Goal: Check status: Check status

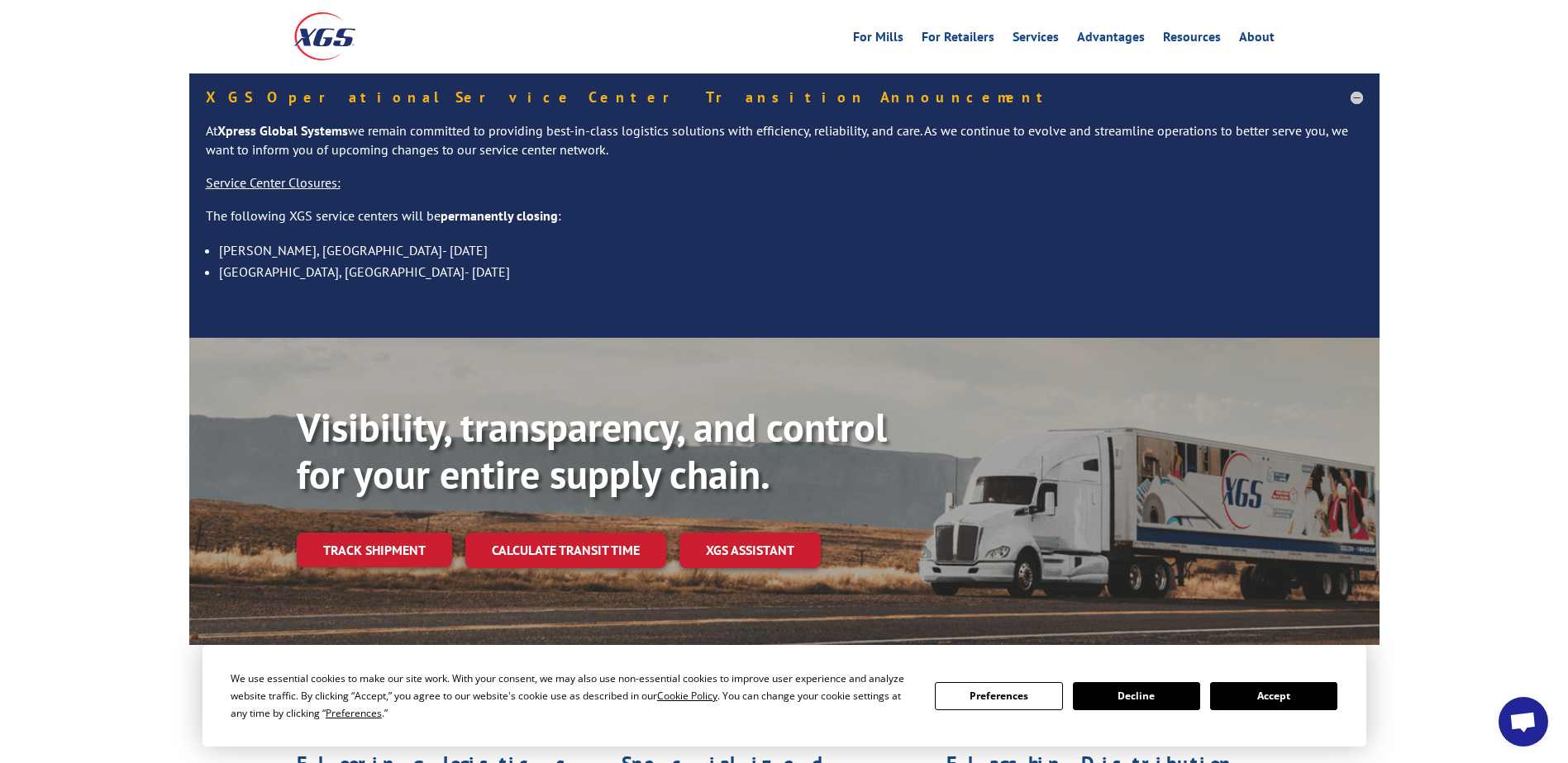
scroll to position [165, 0]
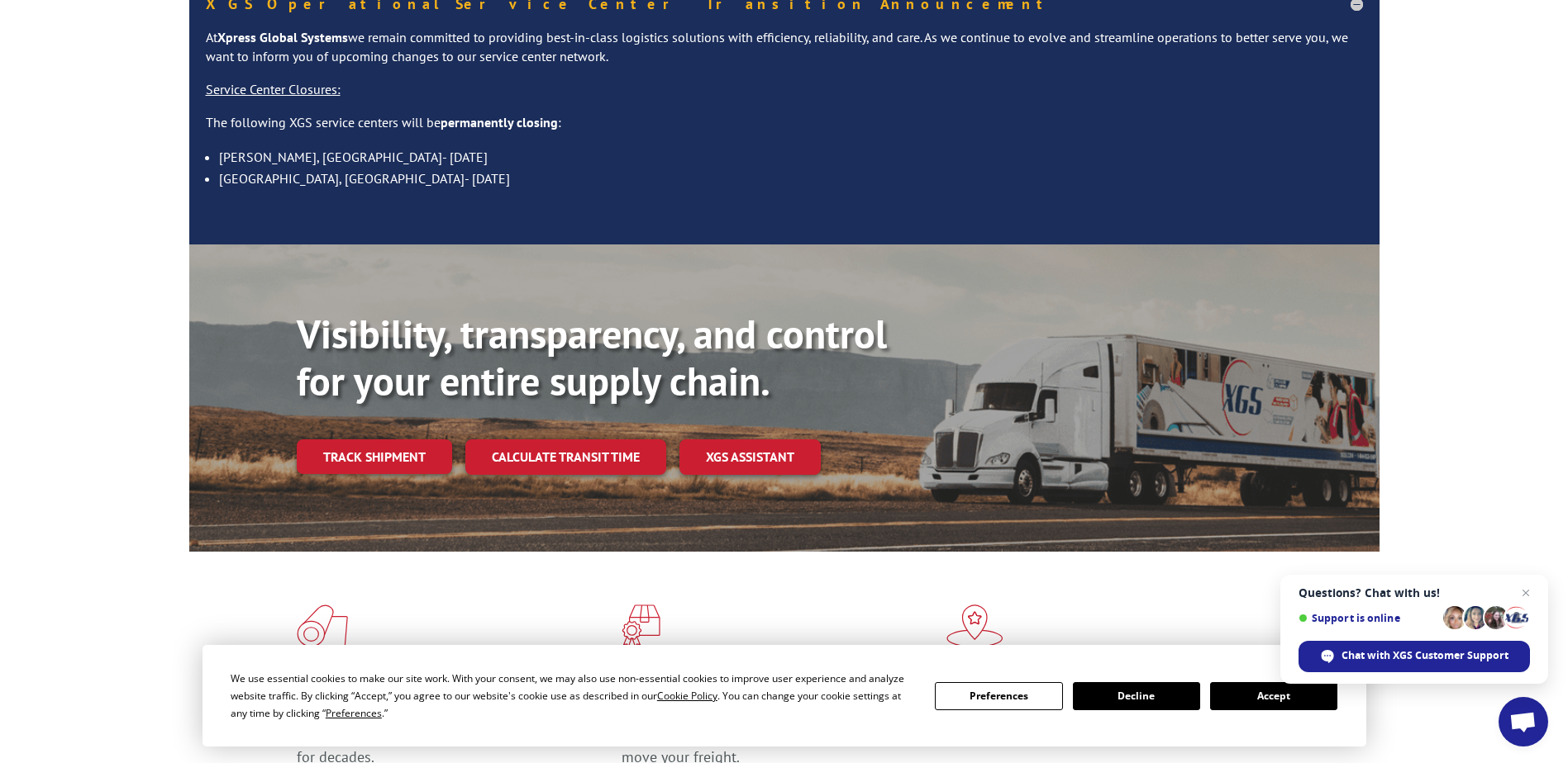
click at [1238, 689] on button "Accept" at bounding box center [1273, 696] width 127 height 28
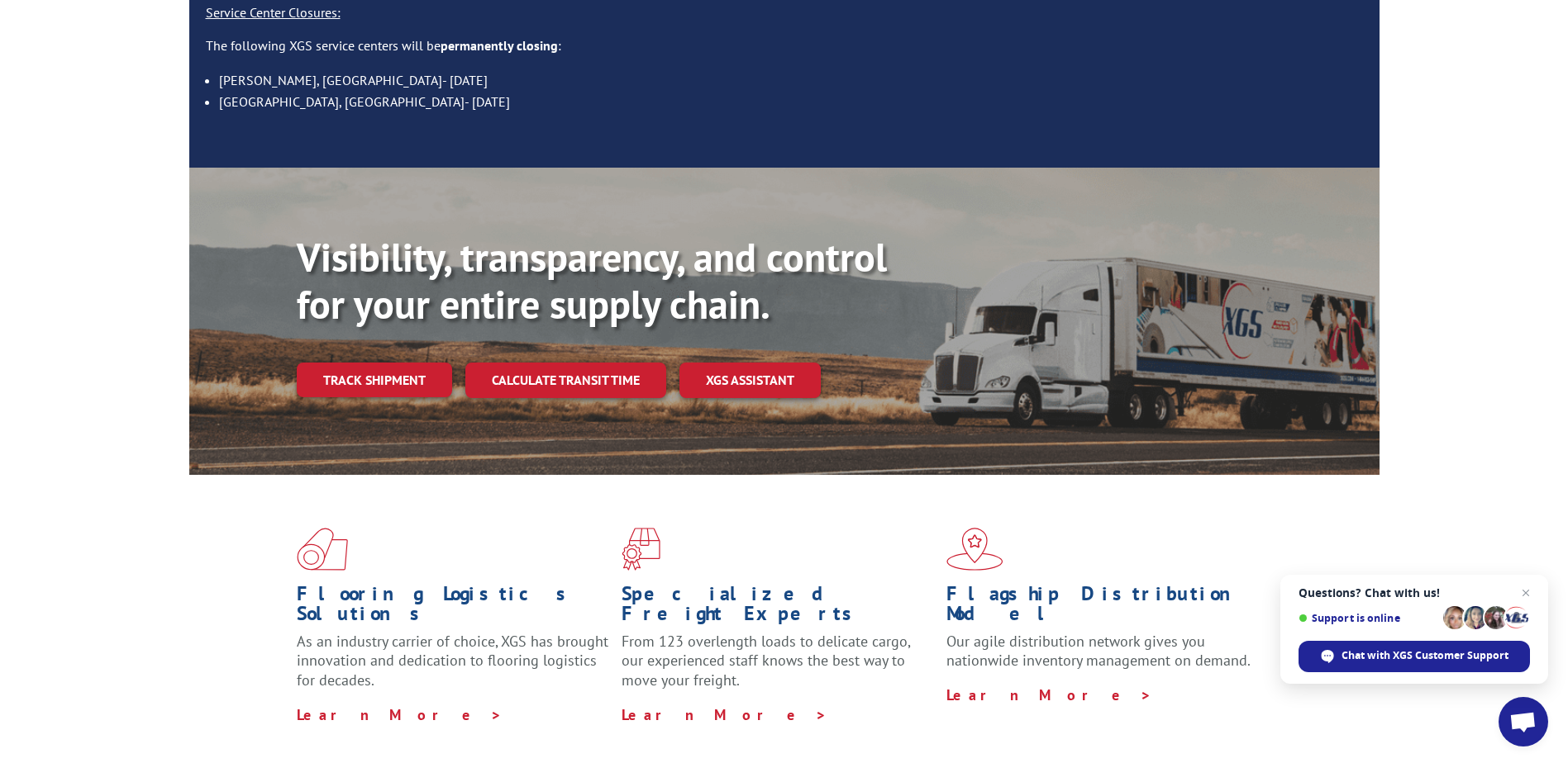
scroll to position [0, 0]
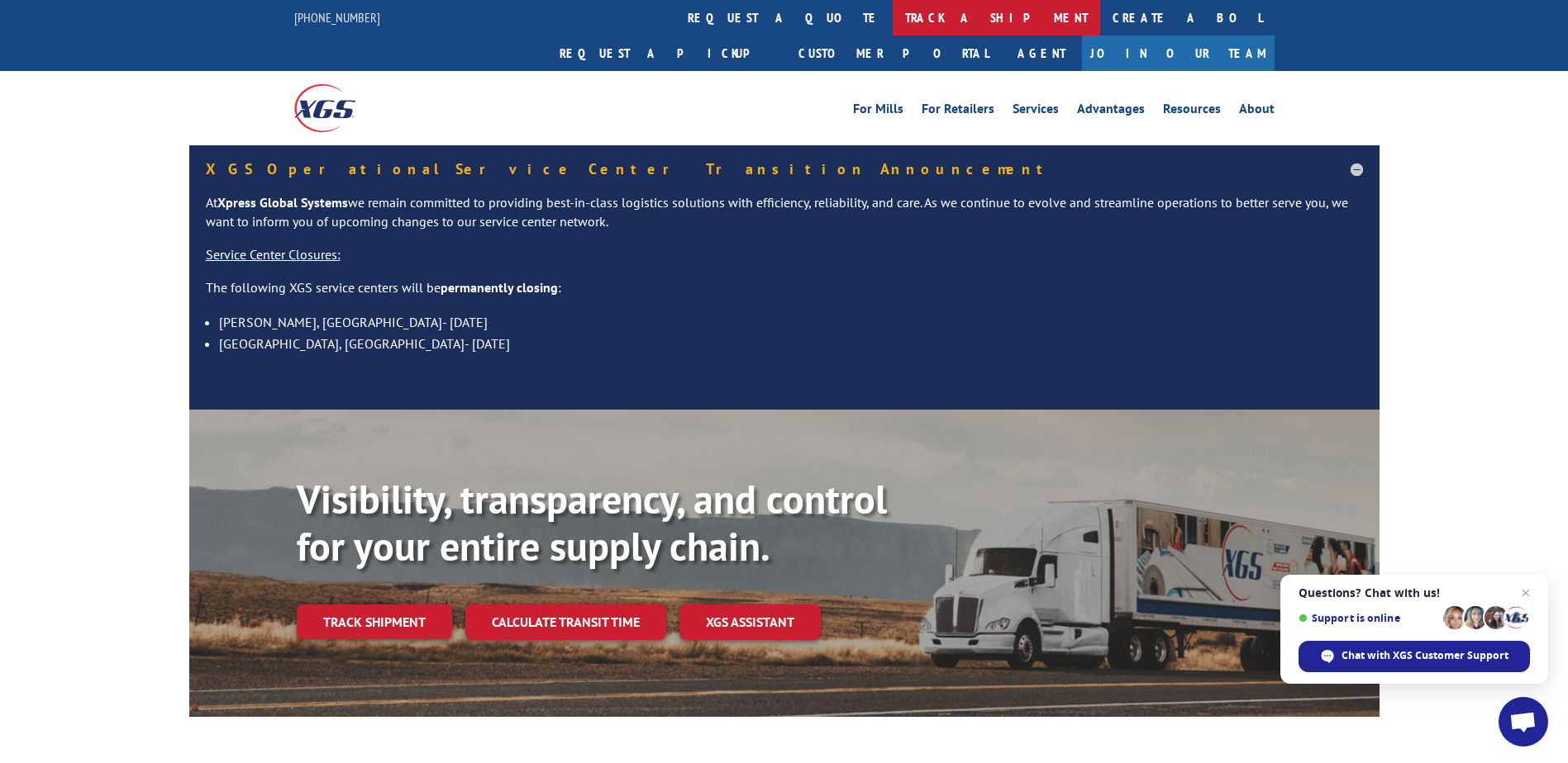
click at [893, 12] on link "track a shipment" at bounding box center [996, 17] width 208 height 35
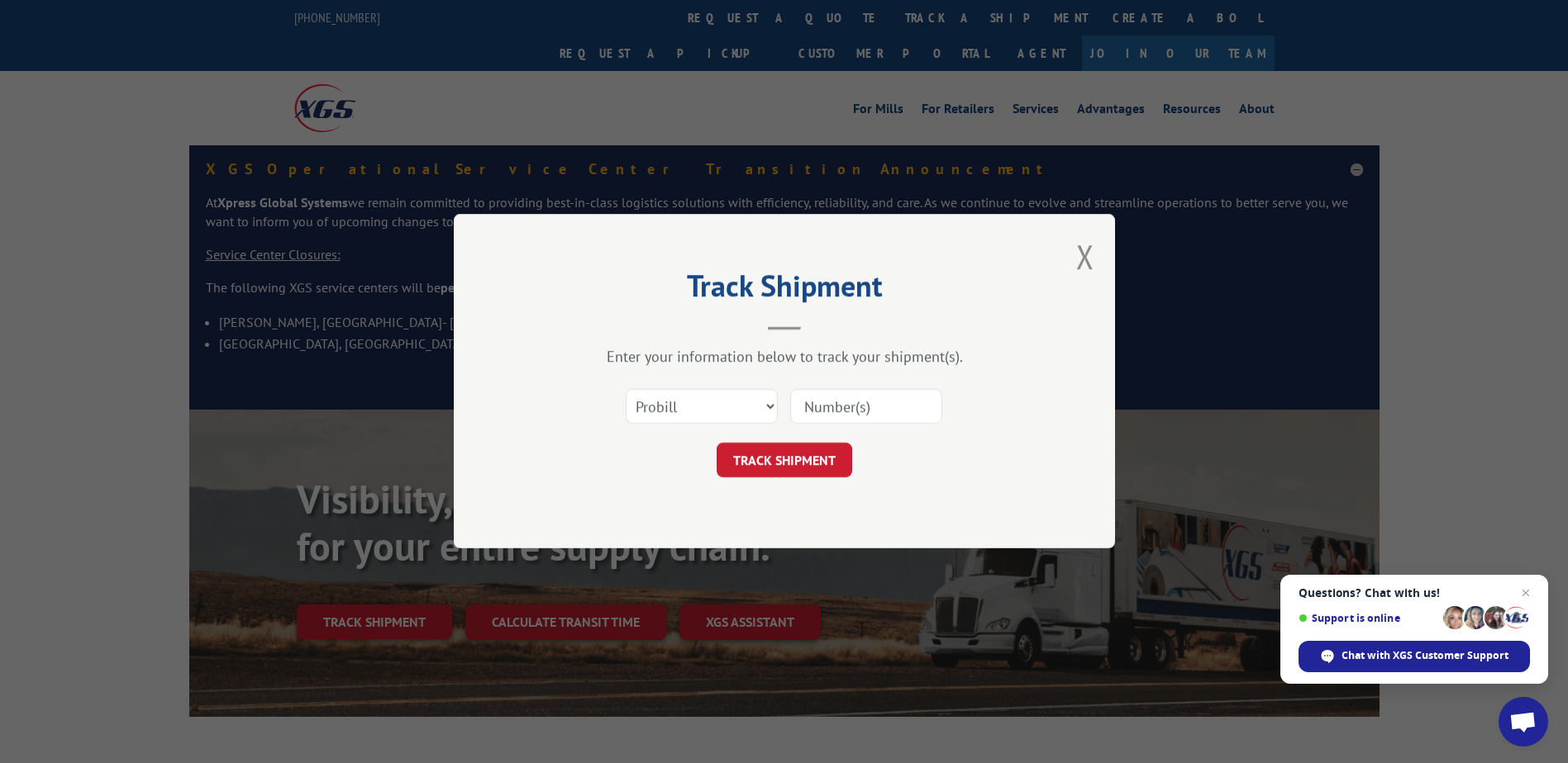
click at [865, 410] on input at bounding box center [866, 407] width 152 height 34
paste input "15340363"
type input "15340363"
drag, startPoint x: 722, startPoint y: 403, endPoint x: 729, endPoint y: 410, distance: 9.9
click at [722, 403] on select "Select category... Probill BOL PO" at bounding box center [701, 407] width 152 height 34
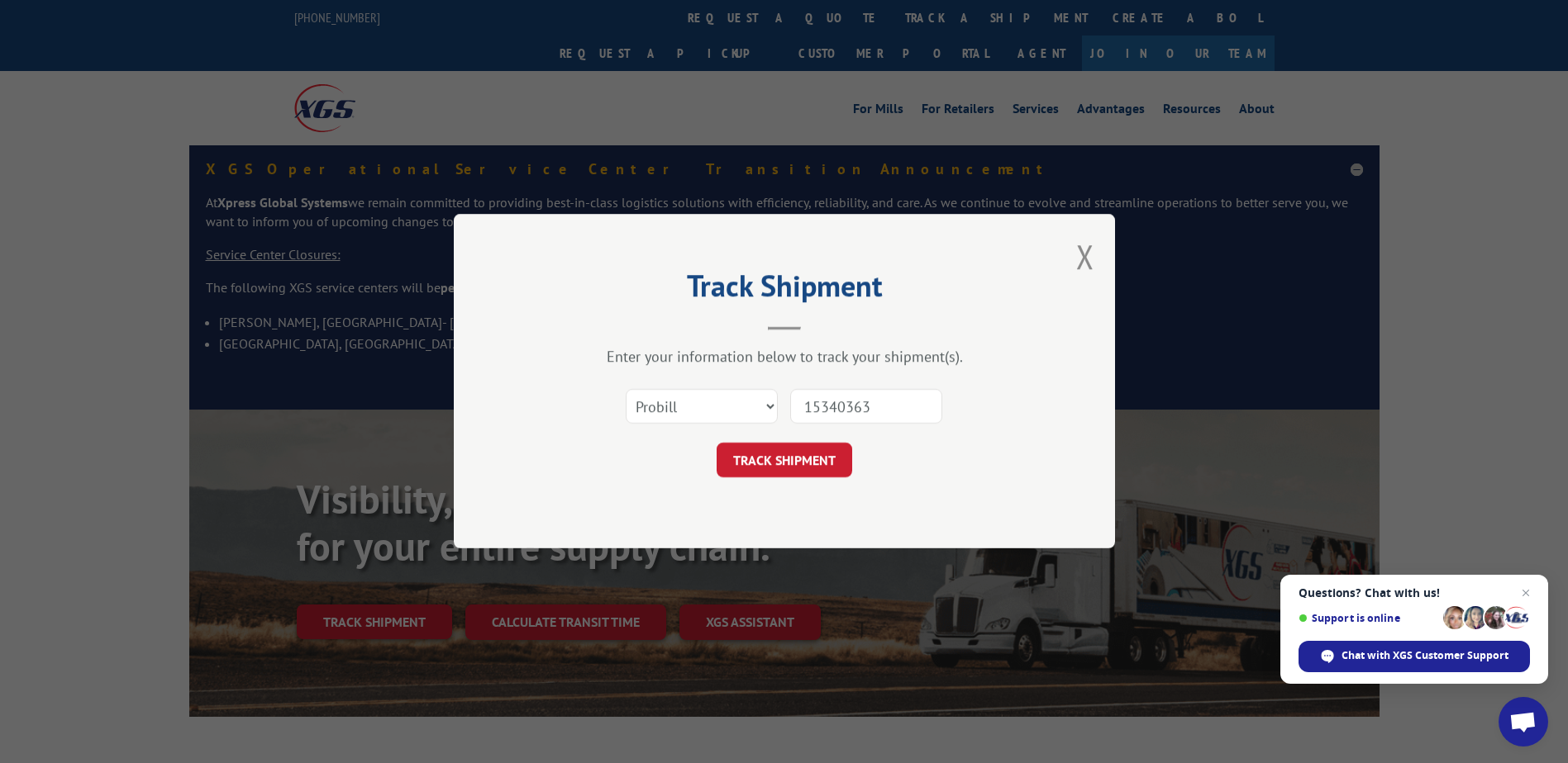
click at [952, 471] on div "TRACK SHIPMENT" at bounding box center [784, 461] width 496 height 34
click at [784, 453] on button "TRACK SHIPMENT" at bounding box center [784, 461] width 136 height 34
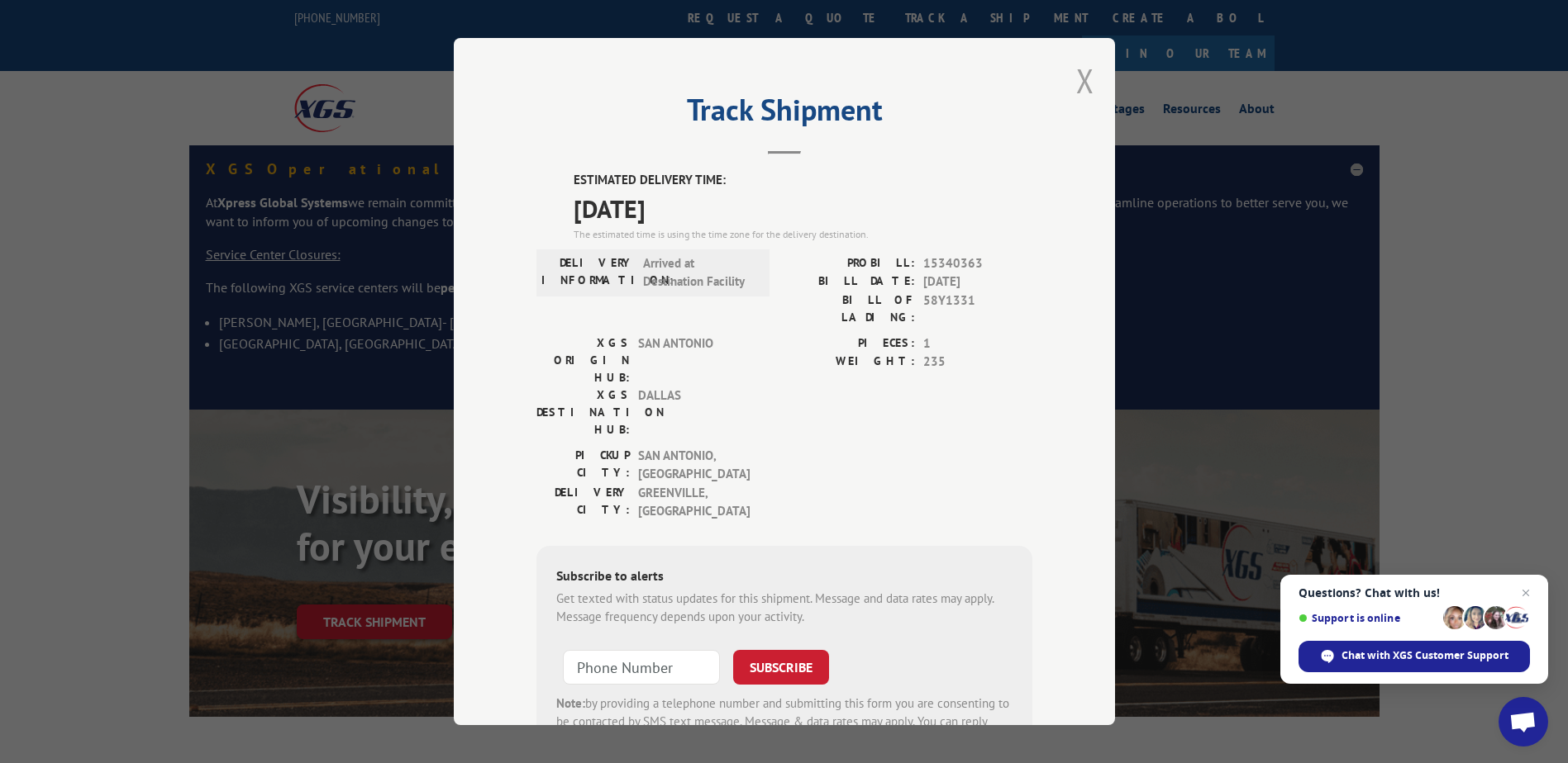
click at [1082, 76] on button "Close modal" at bounding box center [1085, 80] width 18 height 44
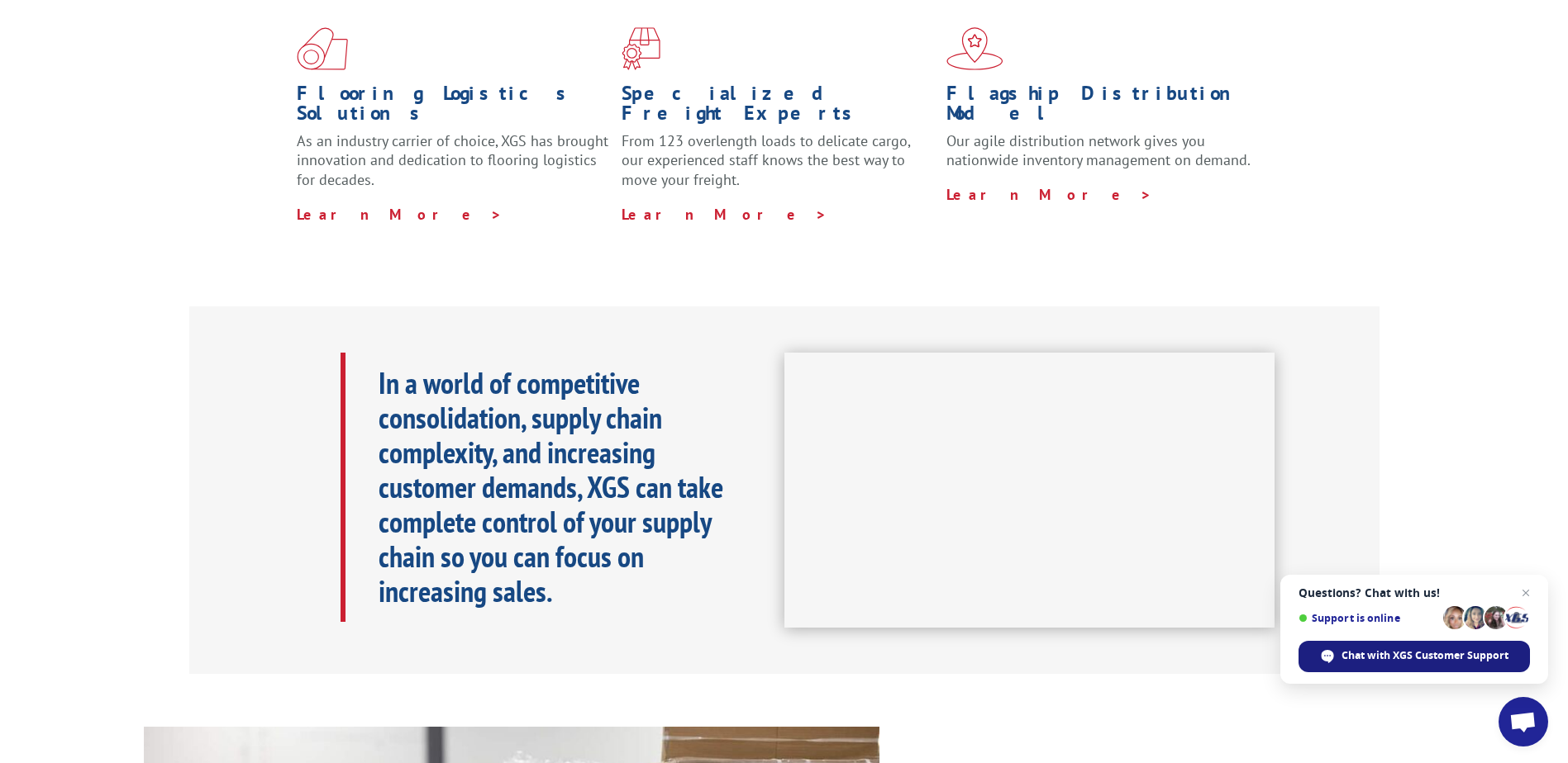
scroll to position [744, 0]
click at [1523, 588] on span "Open chat" at bounding box center [1527, 594] width 21 height 21
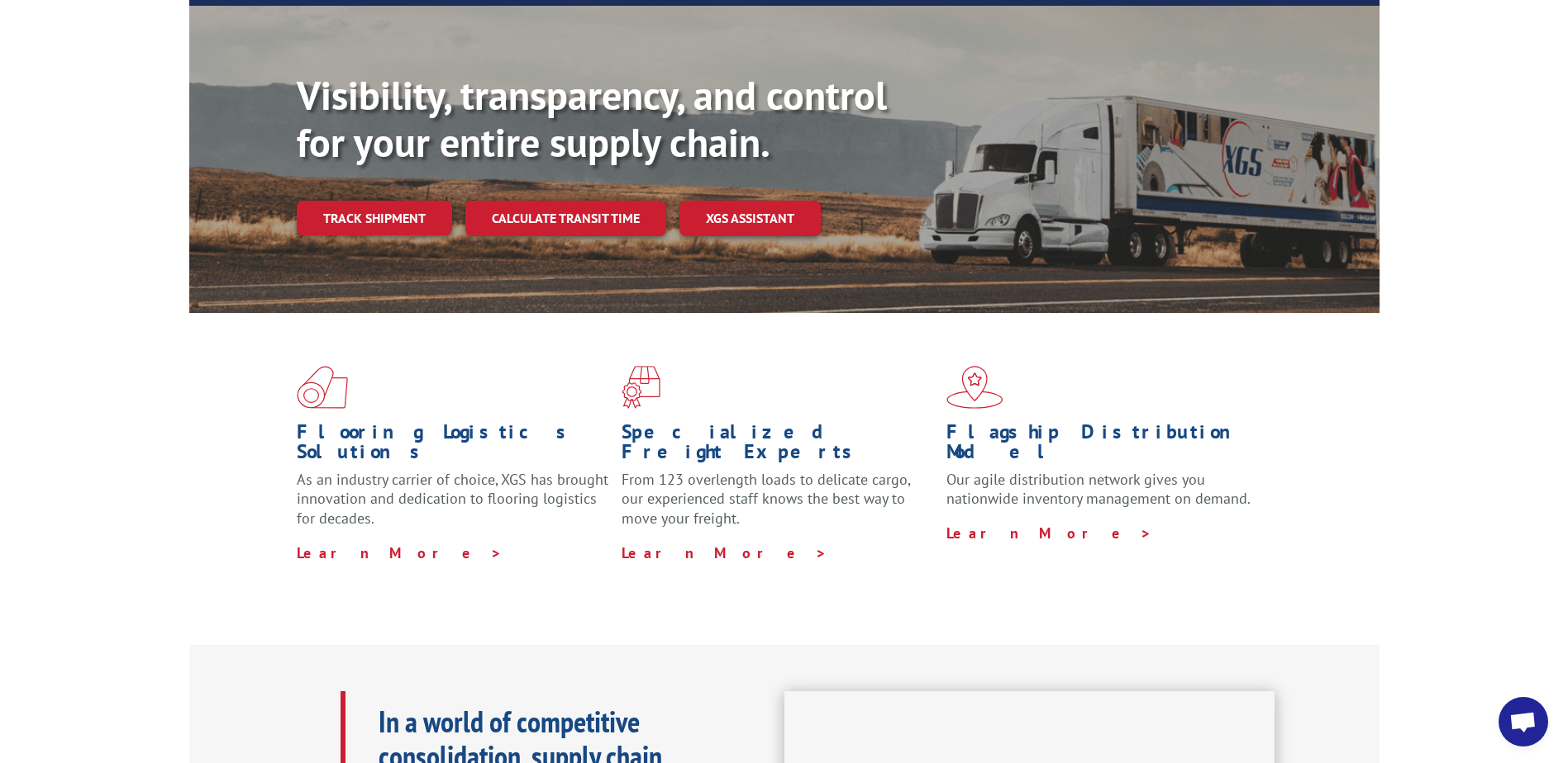
scroll to position [0, 0]
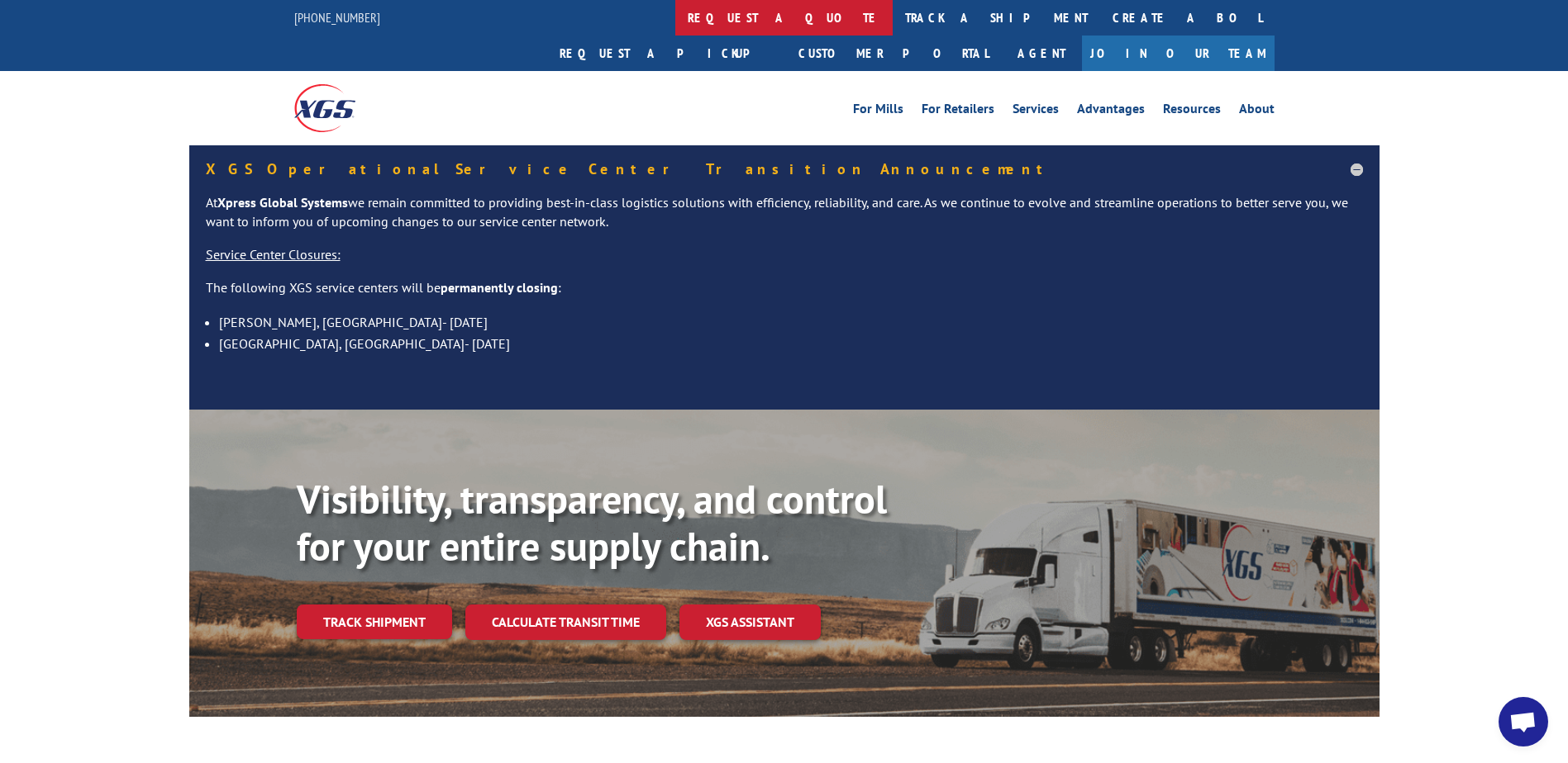
click at [675, 24] on link "request a quote" at bounding box center [784, 17] width 217 height 35
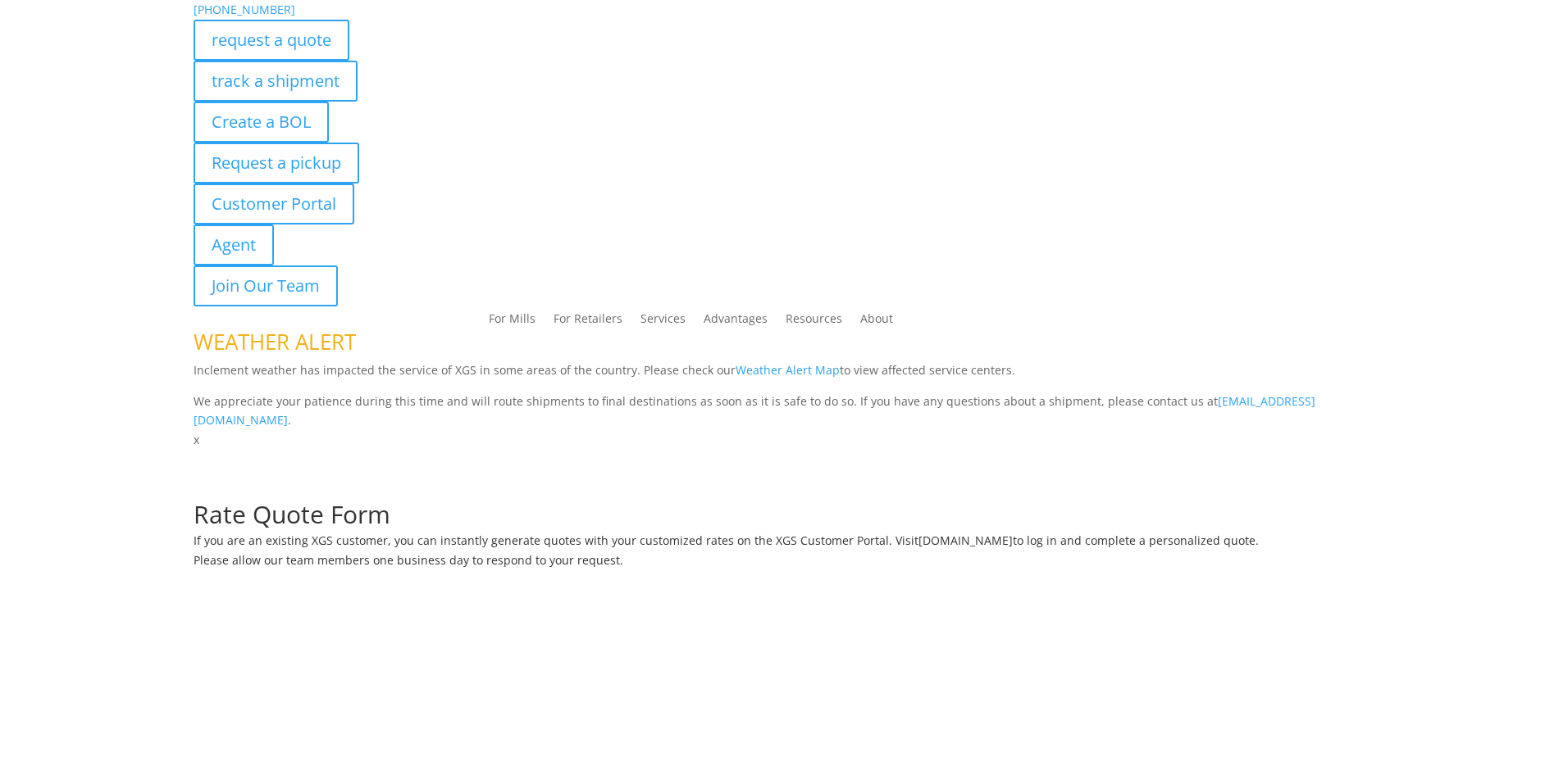
click at [723, 21] on div "request a quote" at bounding box center [784, 40] width 1181 height 41
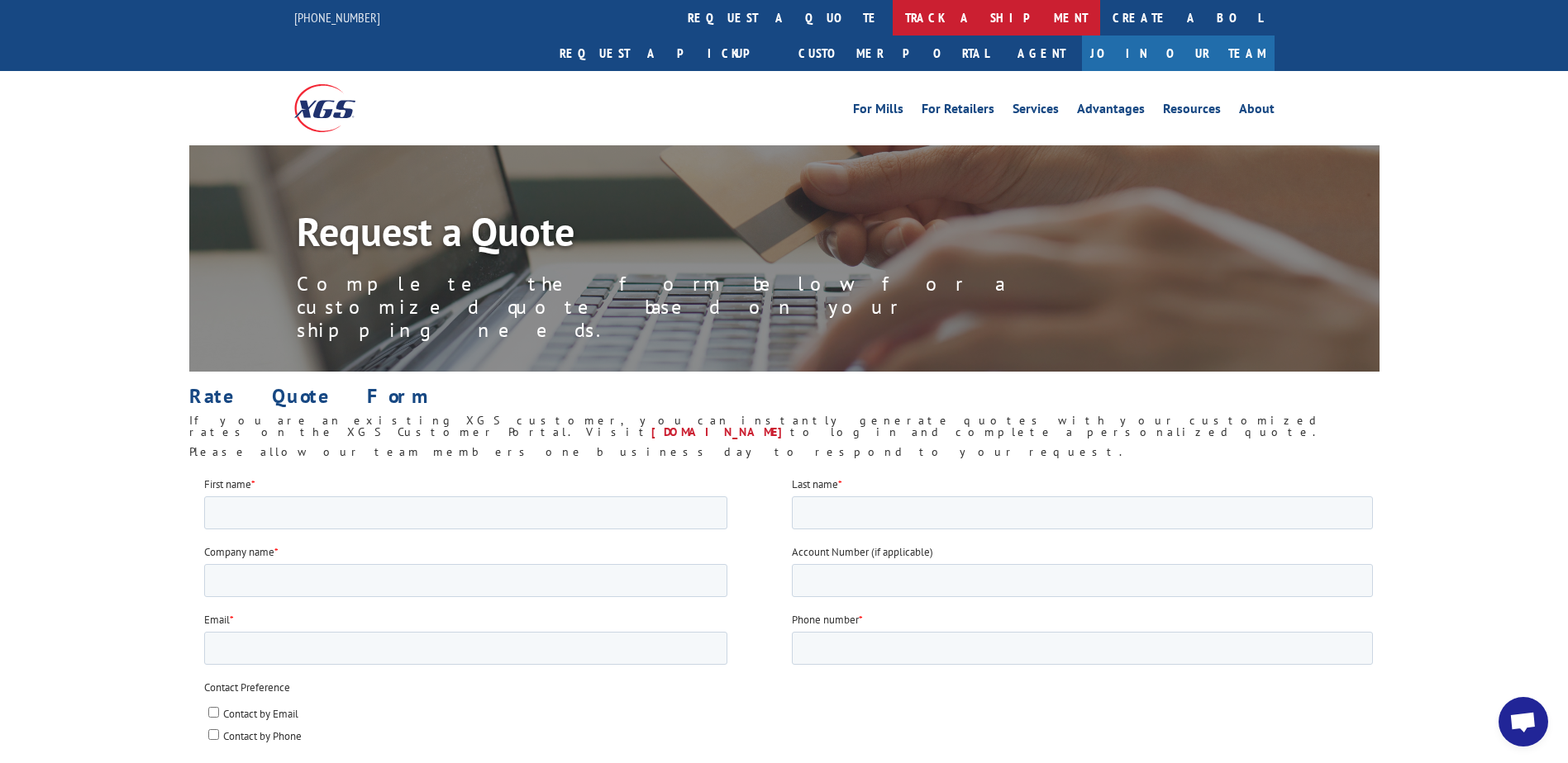
click at [893, 22] on link "track a shipment" at bounding box center [996, 17] width 208 height 35
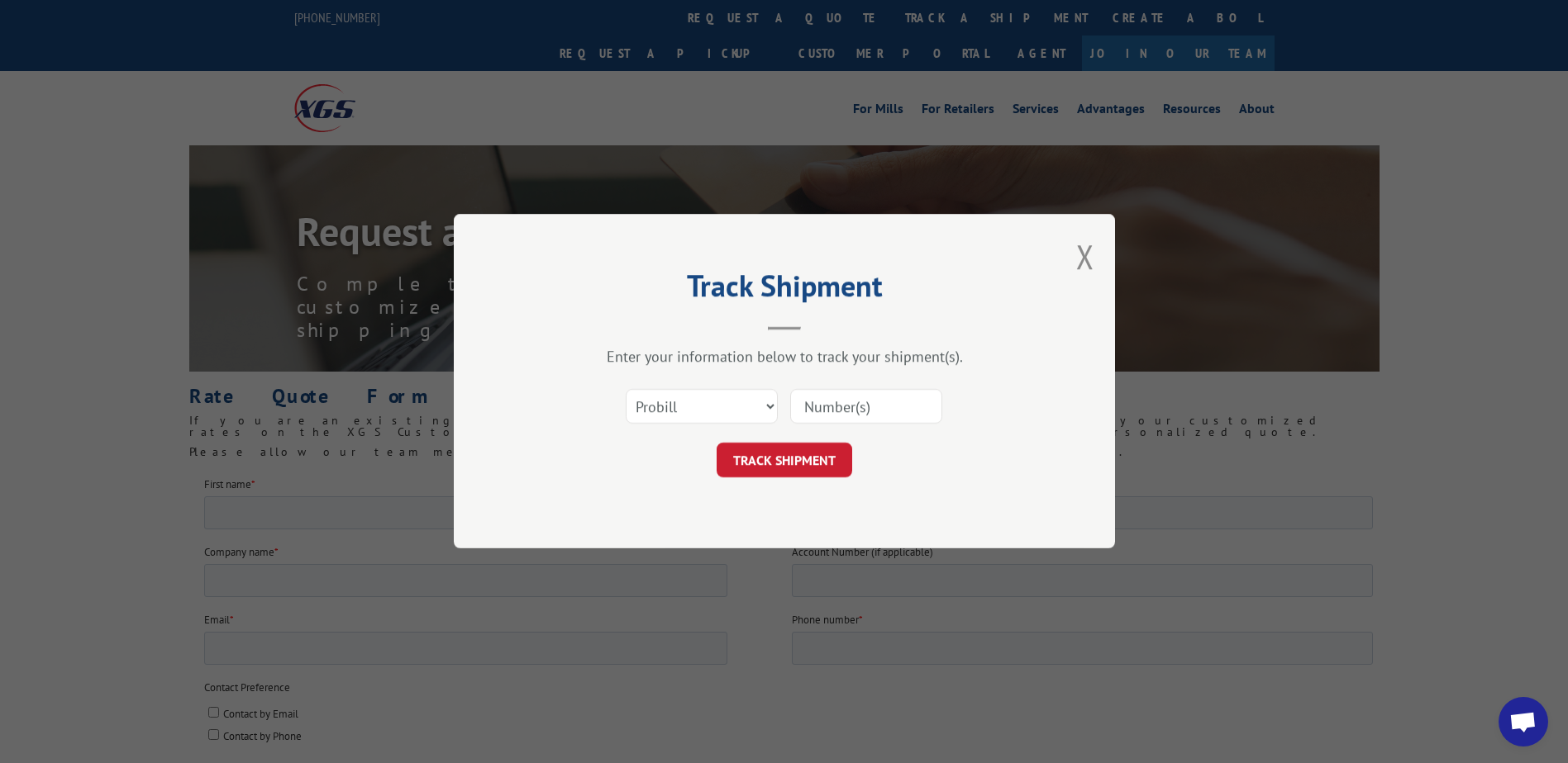
click at [872, 399] on input at bounding box center [866, 407] width 152 height 34
paste input "15340364"
type input "15340364"
click at [729, 465] on button "TRACK SHIPMENT" at bounding box center [784, 461] width 136 height 34
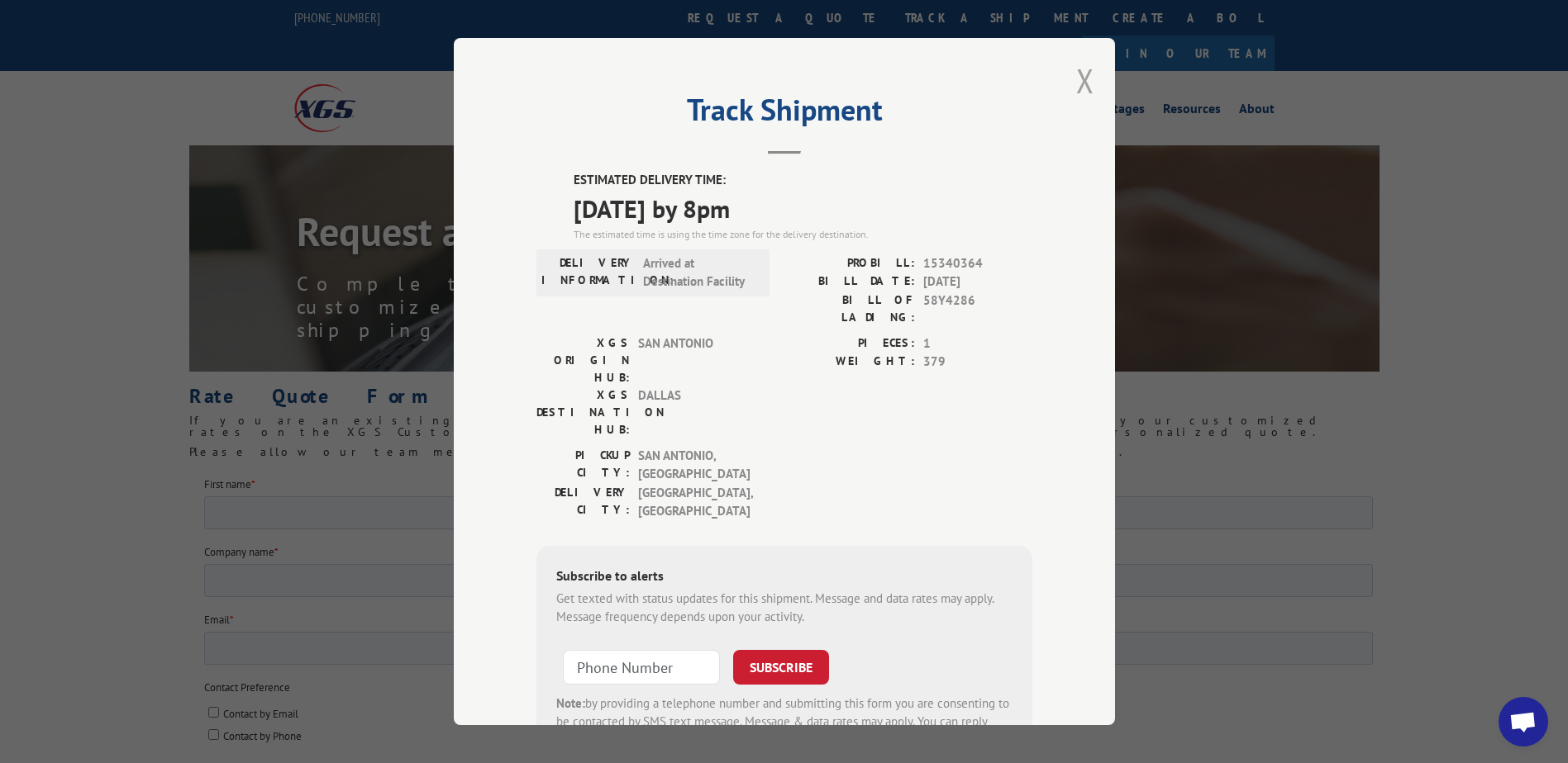
click at [1080, 84] on button "Close modal" at bounding box center [1085, 80] width 18 height 44
